Goal: Task Accomplishment & Management: Use online tool/utility

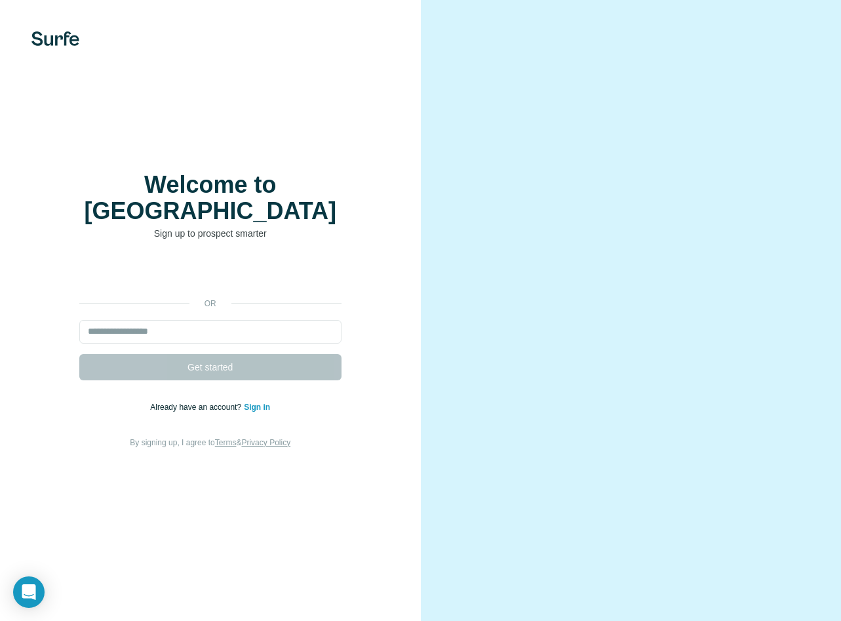
click at [282, 245] on div "Welcome to Surfe Sign up to prospect smarter or Get started Already have an acc…" at bounding box center [210, 311] width 368 height 278
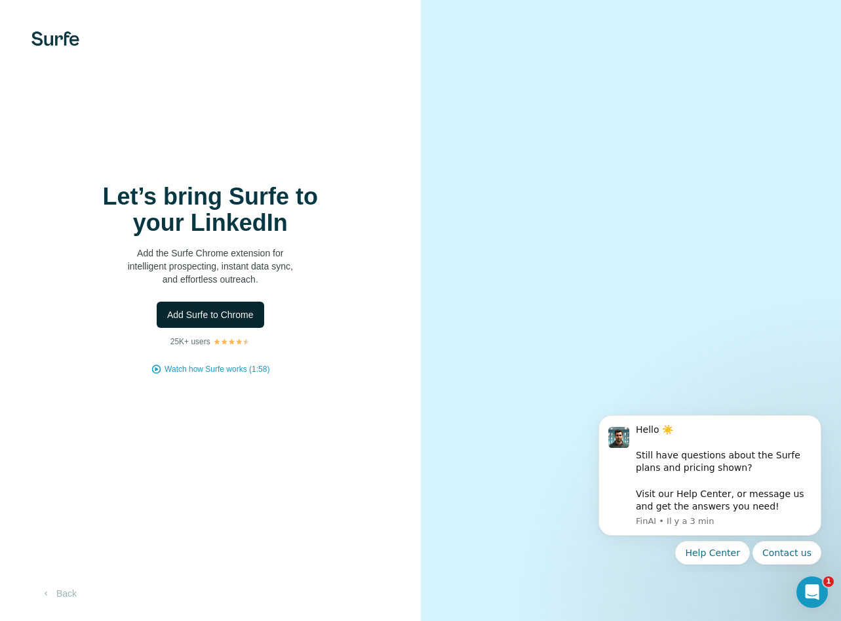
click at [248, 321] on button "Add Surfe to Chrome" at bounding box center [210, 314] width 107 height 26
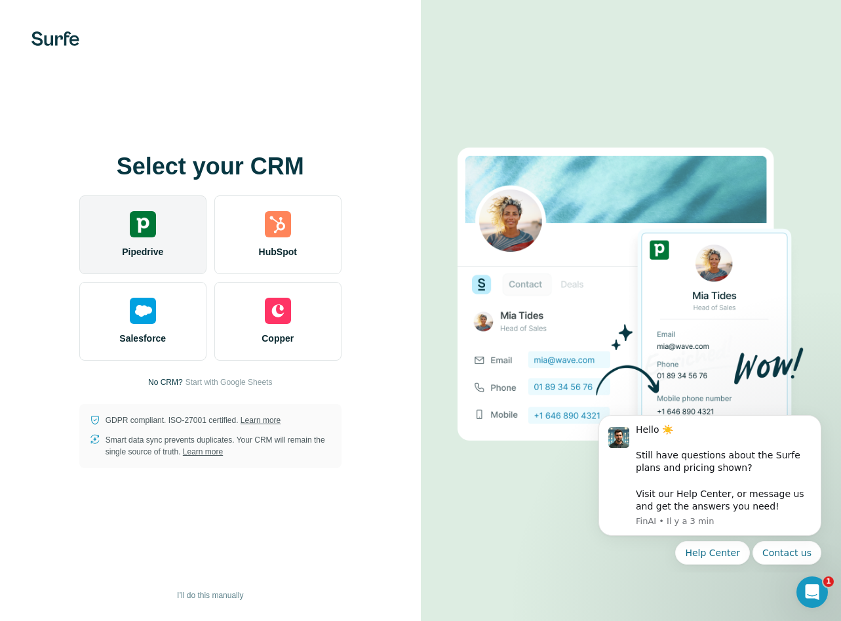
click at [144, 243] on div "Pipedrive" at bounding box center [142, 234] width 127 height 79
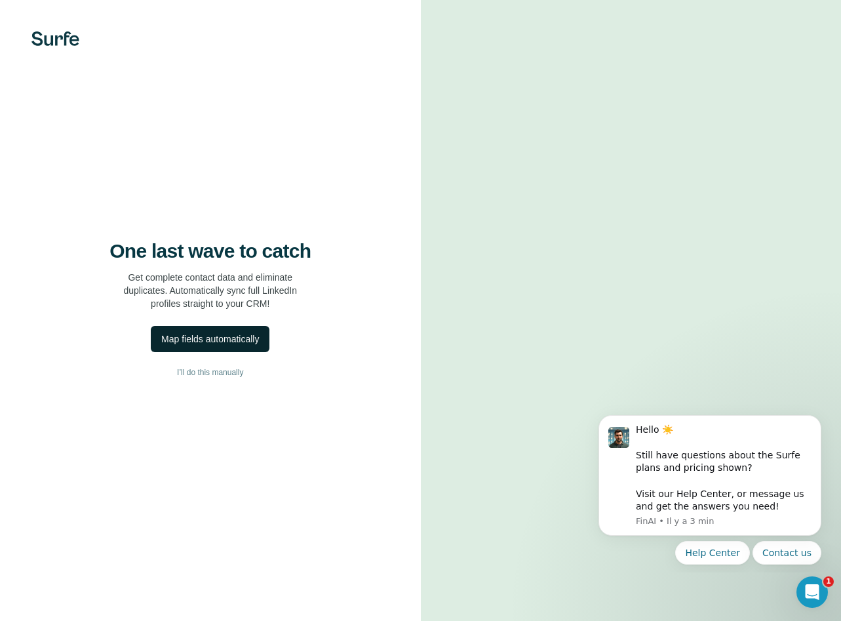
click at [241, 338] on div "Map fields automatically" at bounding box center [210, 338] width 98 height 13
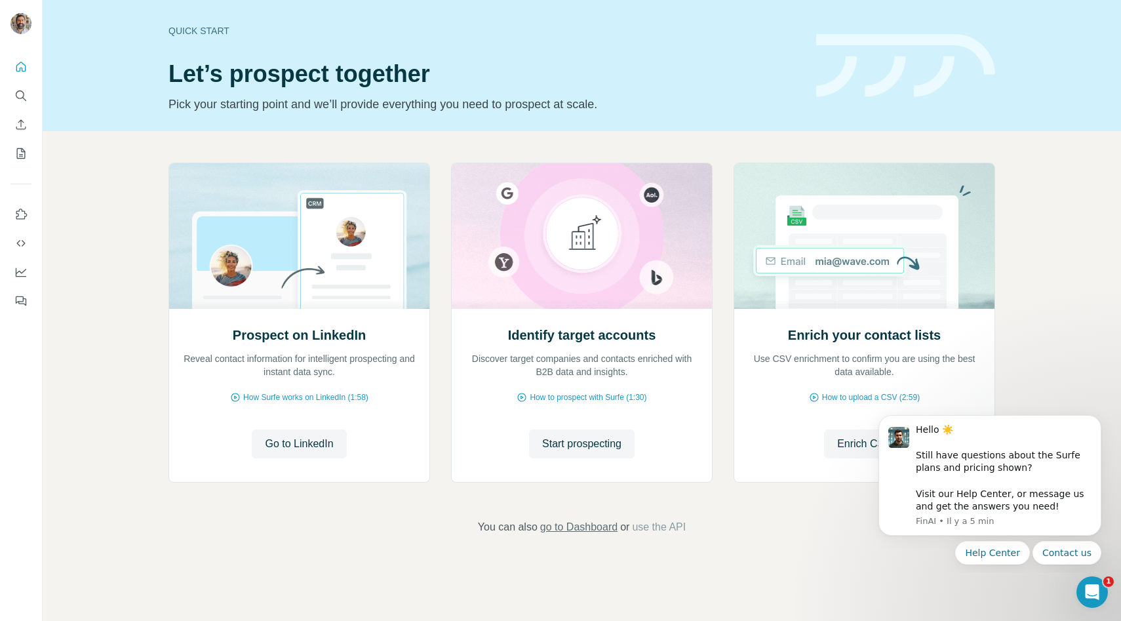
click at [599, 529] on span "go to Dashboard" at bounding box center [578, 527] width 77 height 16
